Goal: Task Accomplishment & Management: Complete application form

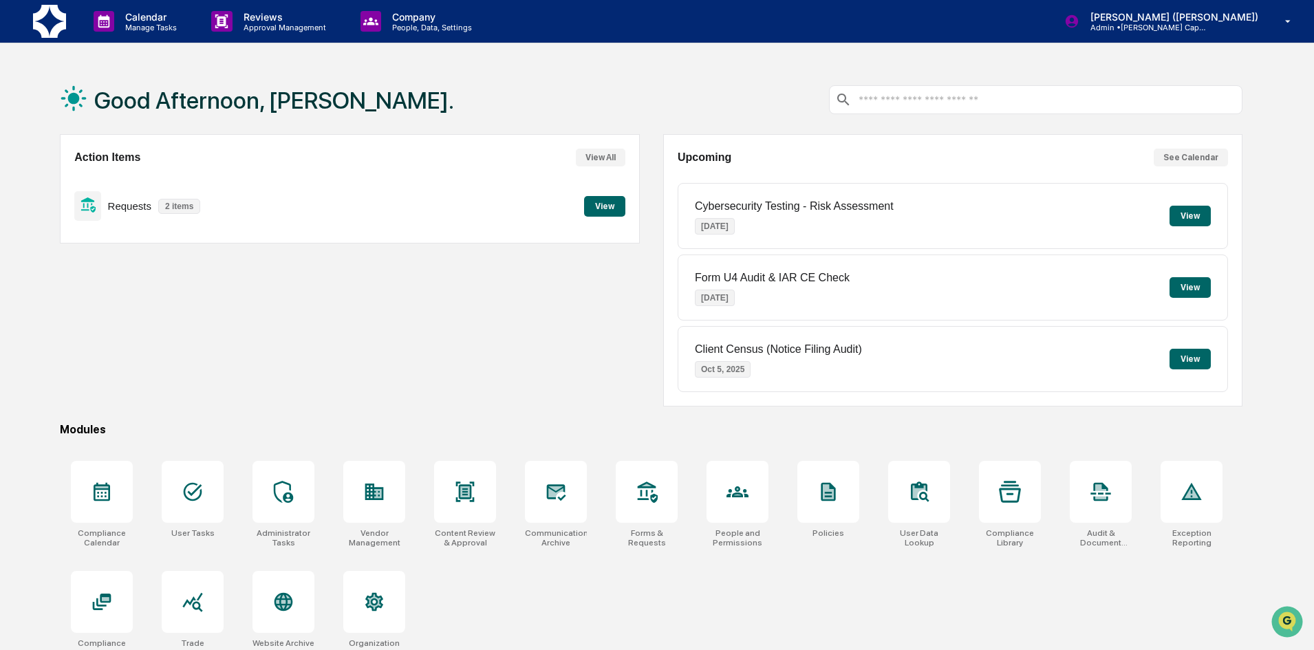
click at [611, 211] on button "View" at bounding box center [604, 206] width 41 height 21
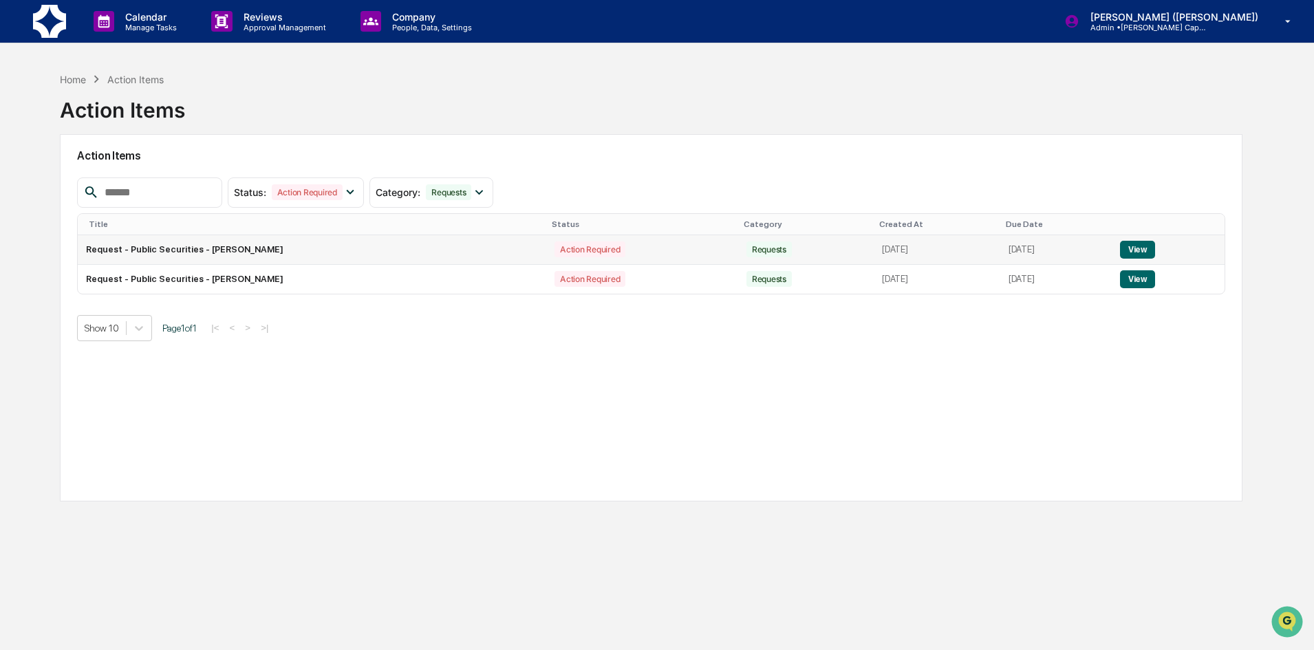
click at [1136, 246] on button "View" at bounding box center [1137, 250] width 35 height 18
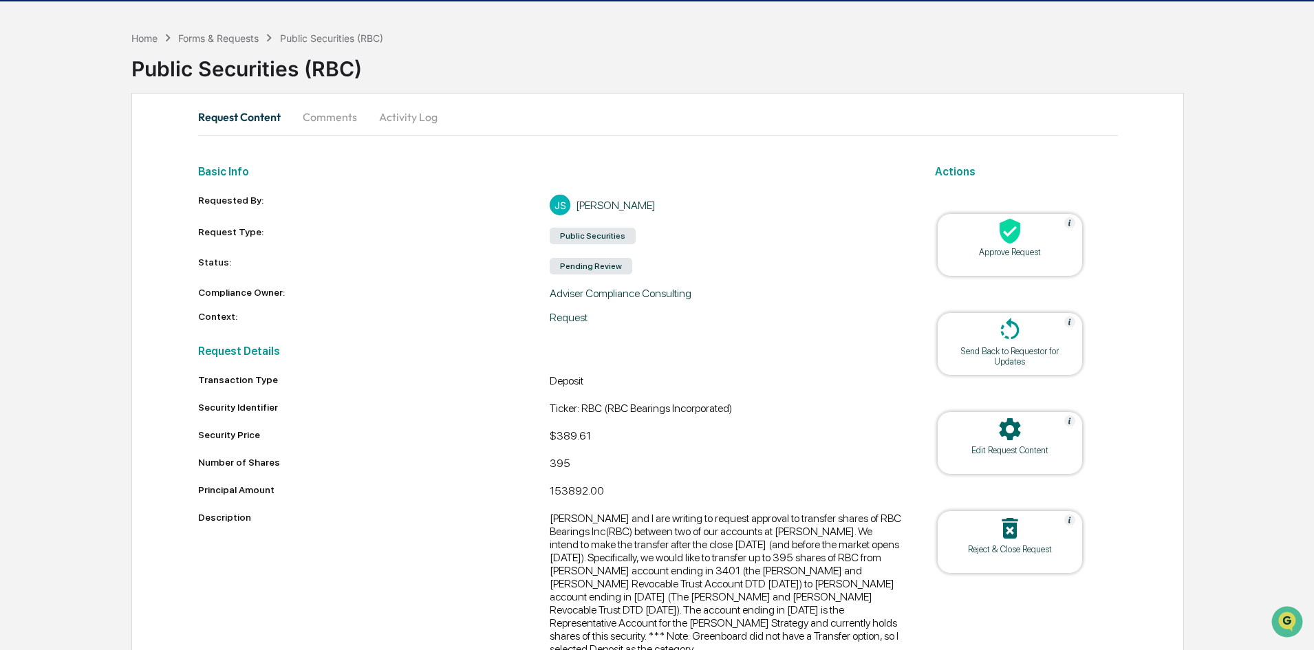
scroll to position [87, 0]
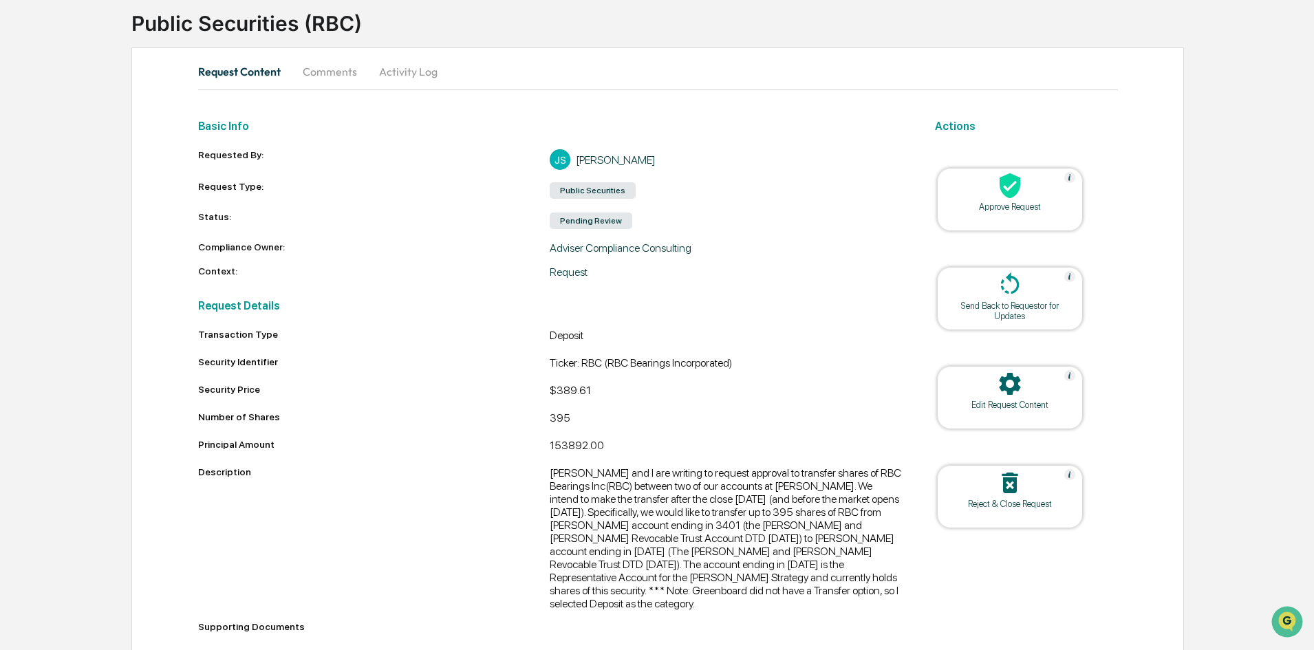
click at [1024, 193] on div at bounding box center [1010, 187] width 138 height 30
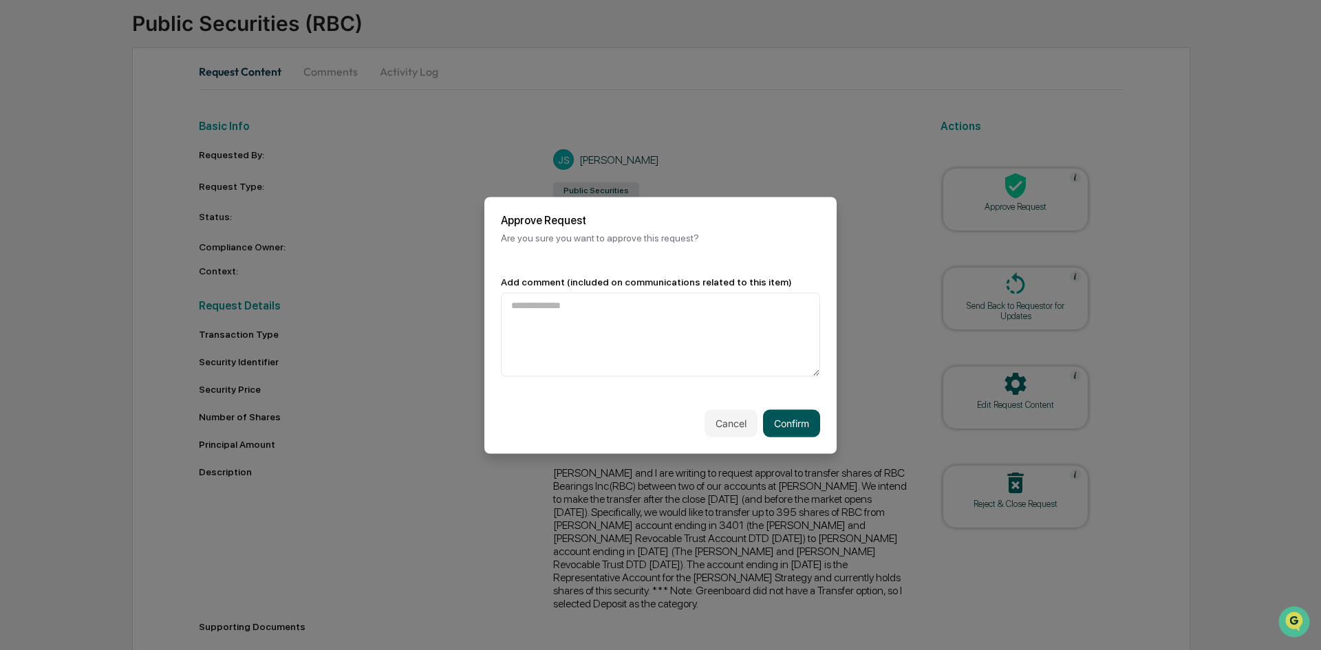
click at [776, 411] on button "Confirm" at bounding box center [791, 423] width 57 height 28
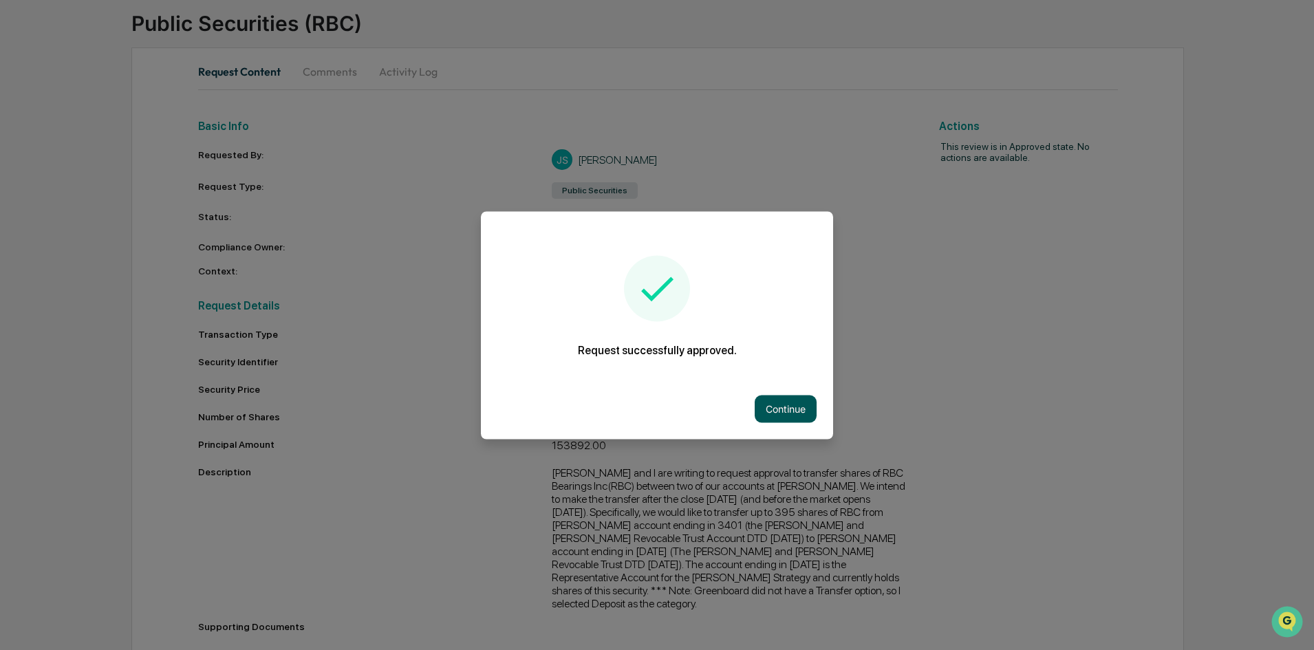
click at [773, 409] on button "Continue" at bounding box center [786, 409] width 62 height 28
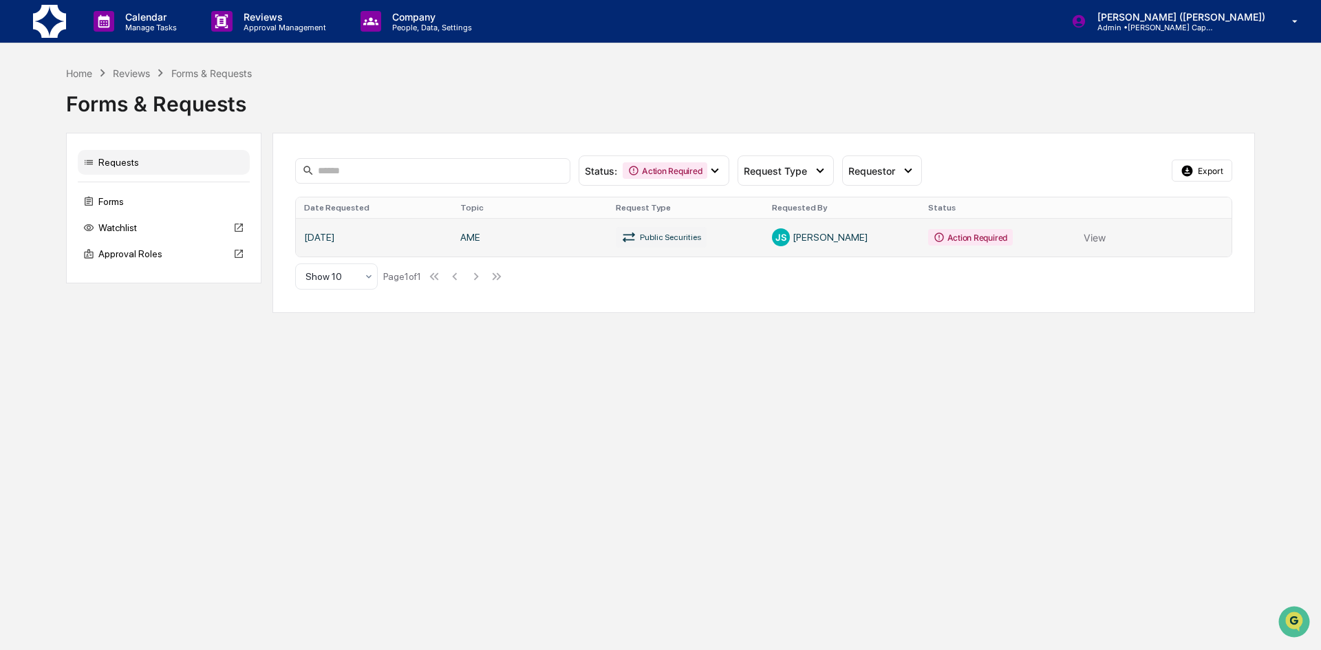
click at [1100, 230] on link at bounding box center [764, 237] width 936 height 39
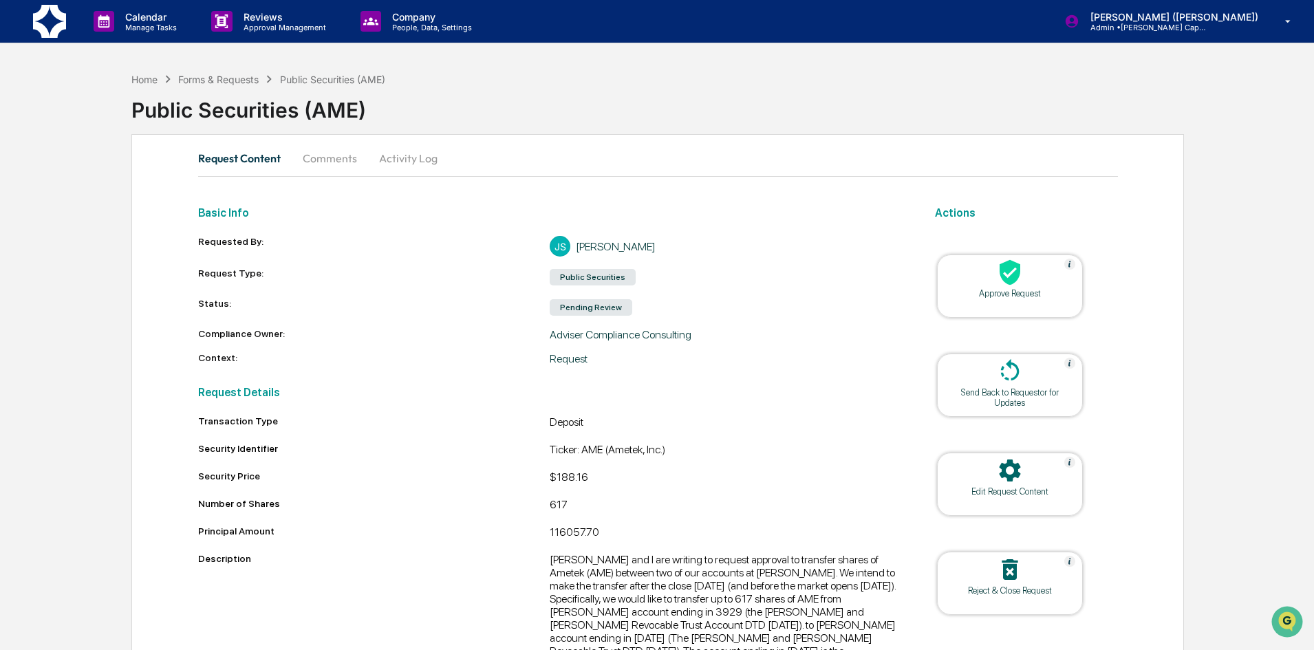
click at [1039, 300] on div "Approve Request" at bounding box center [1010, 286] width 146 height 63
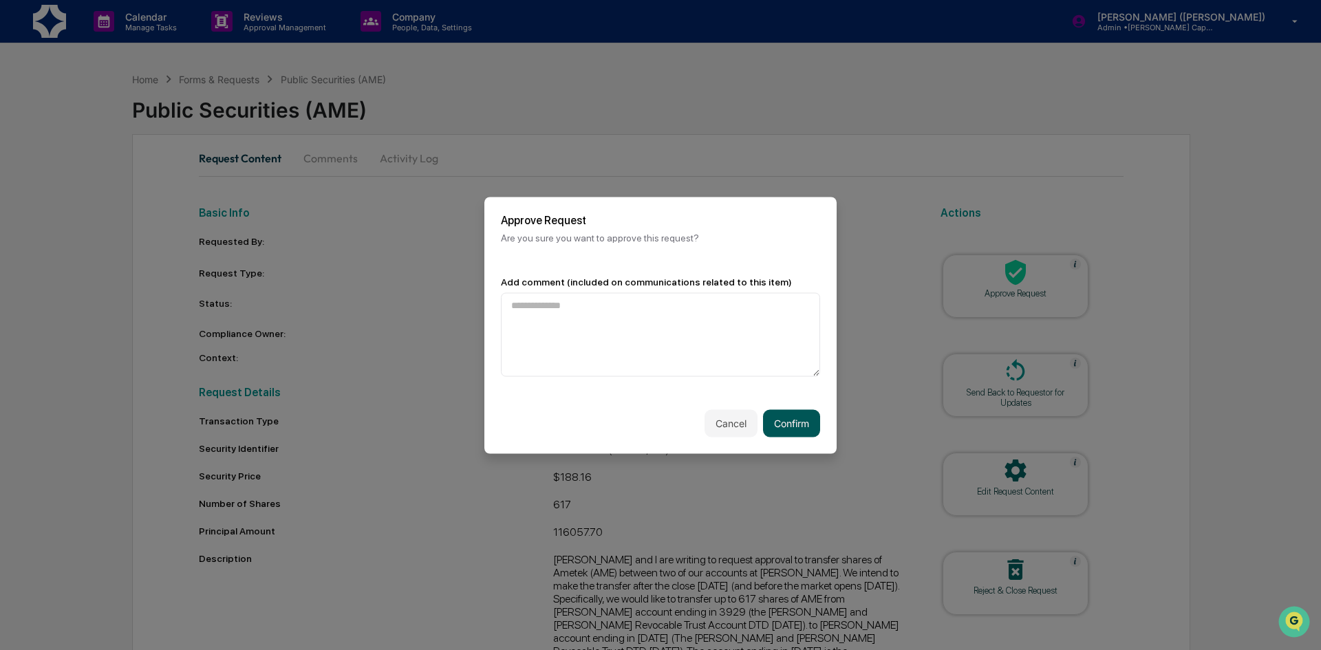
click at [799, 418] on button "Confirm" at bounding box center [791, 423] width 57 height 28
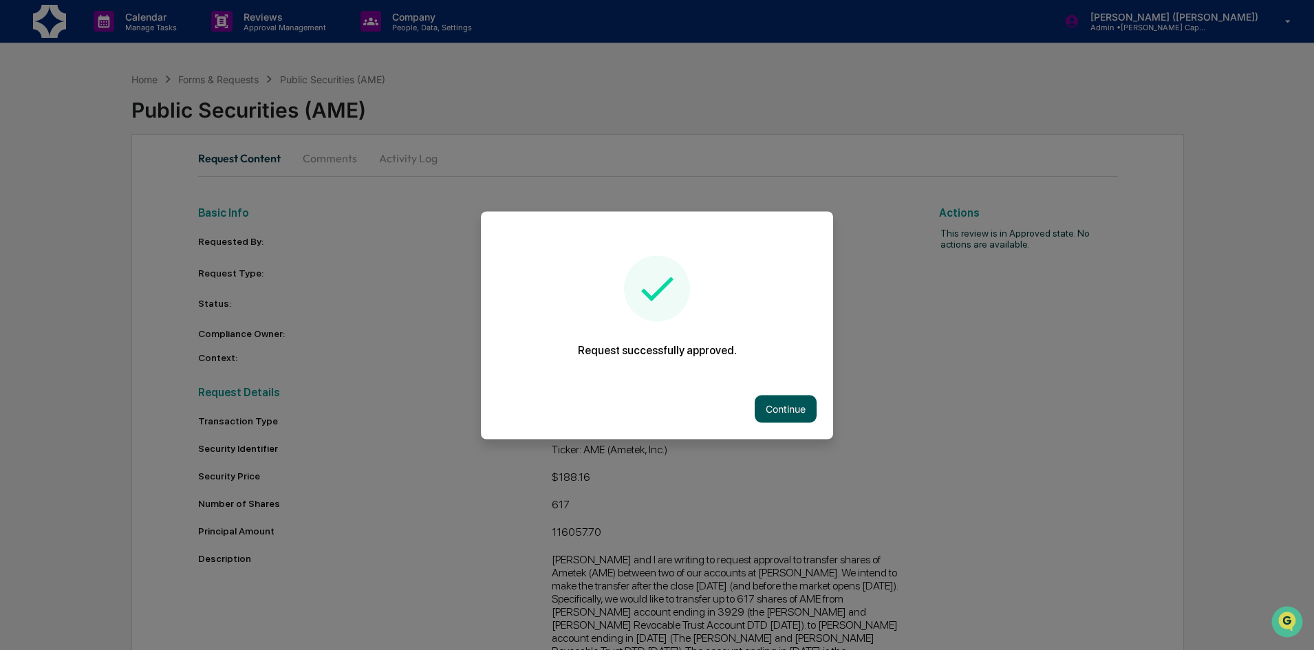
click at [784, 395] on button "Continue" at bounding box center [786, 409] width 62 height 28
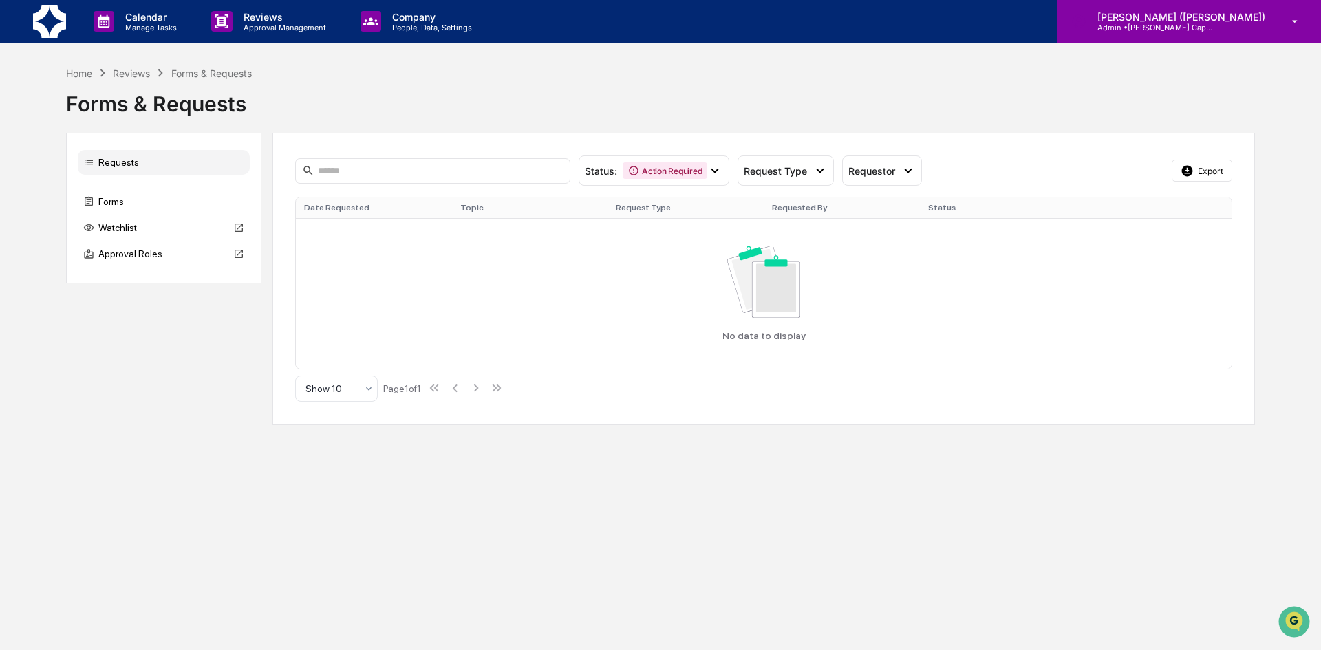
click at [1294, 22] on icon at bounding box center [1295, 21] width 24 height 13
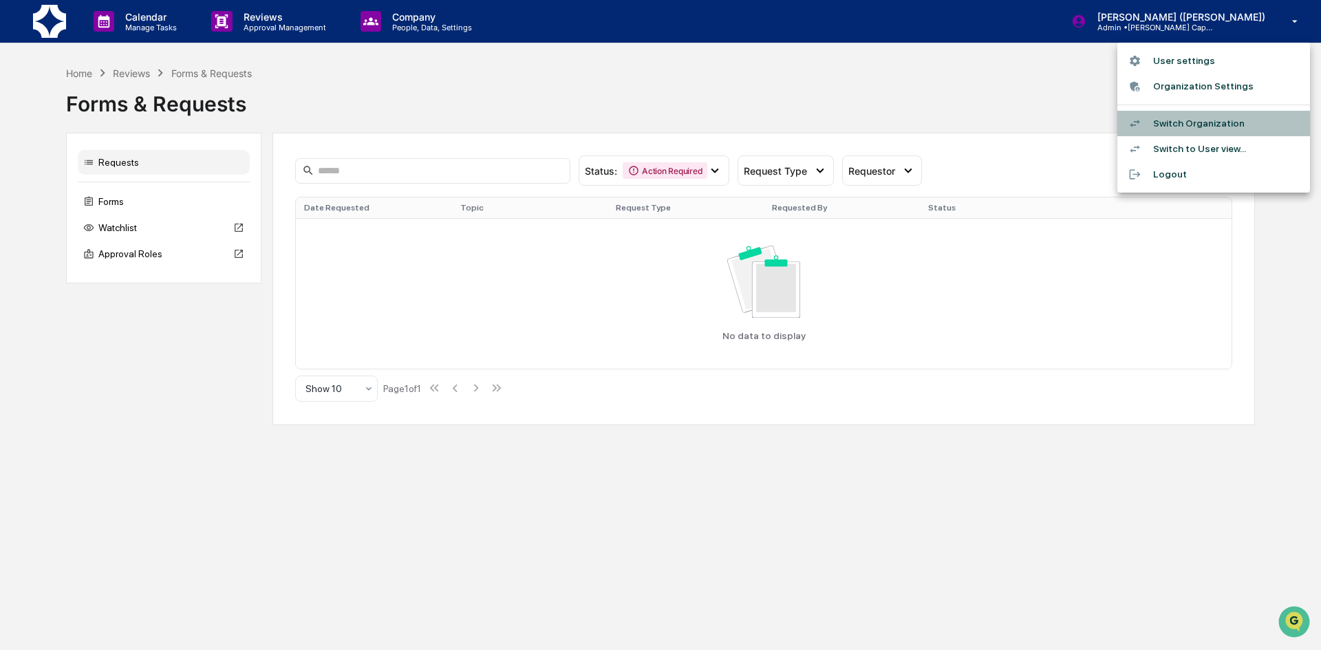
click at [1179, 120] on li "Switch Organization" at bounding box center [1213, 123] width 193 height 25
